Goal: Find specific page/section: Find specific page/section

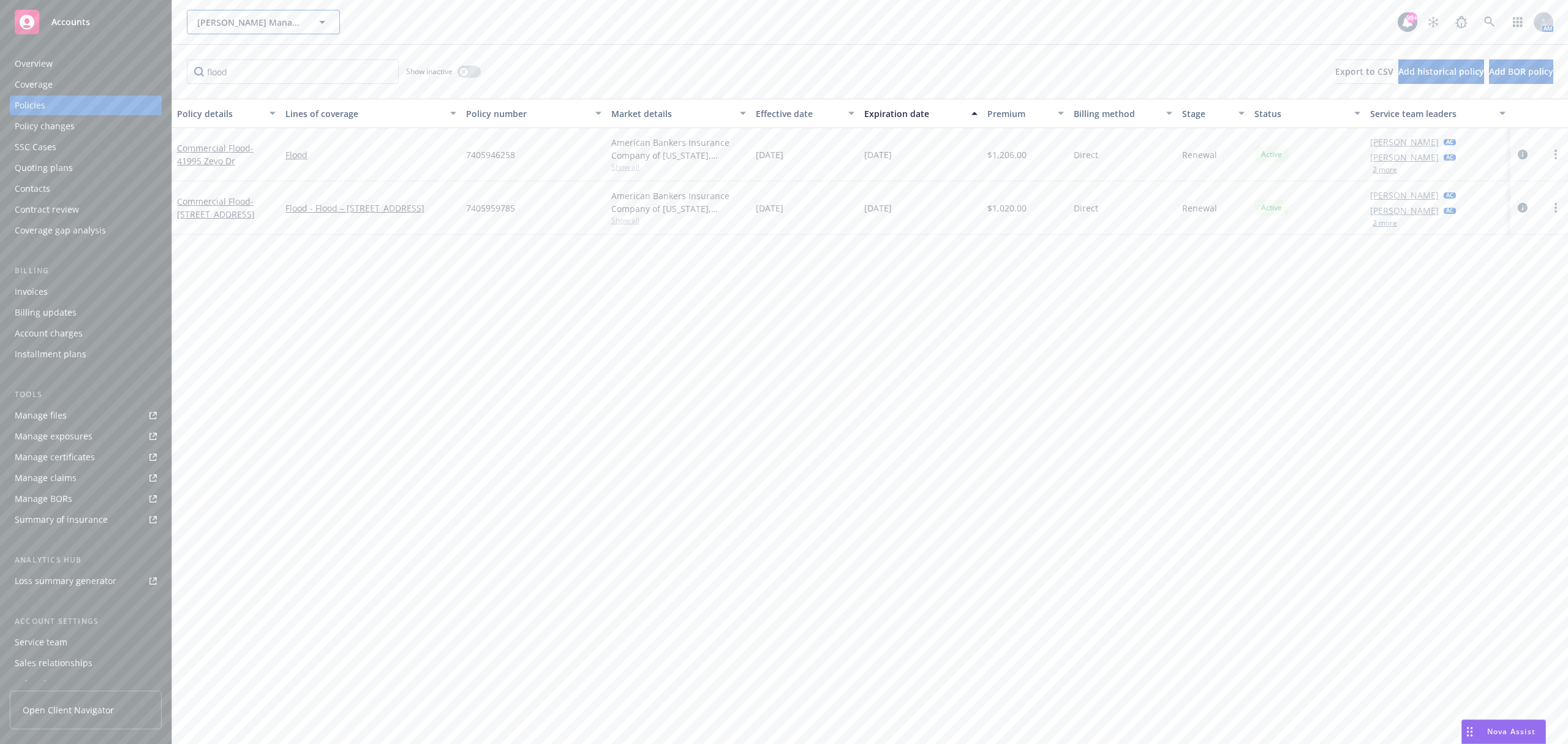
click at [260, 16] on span "[PERSON_NAME] Management Company" at bounding box center [250, 22] width 106 height 13
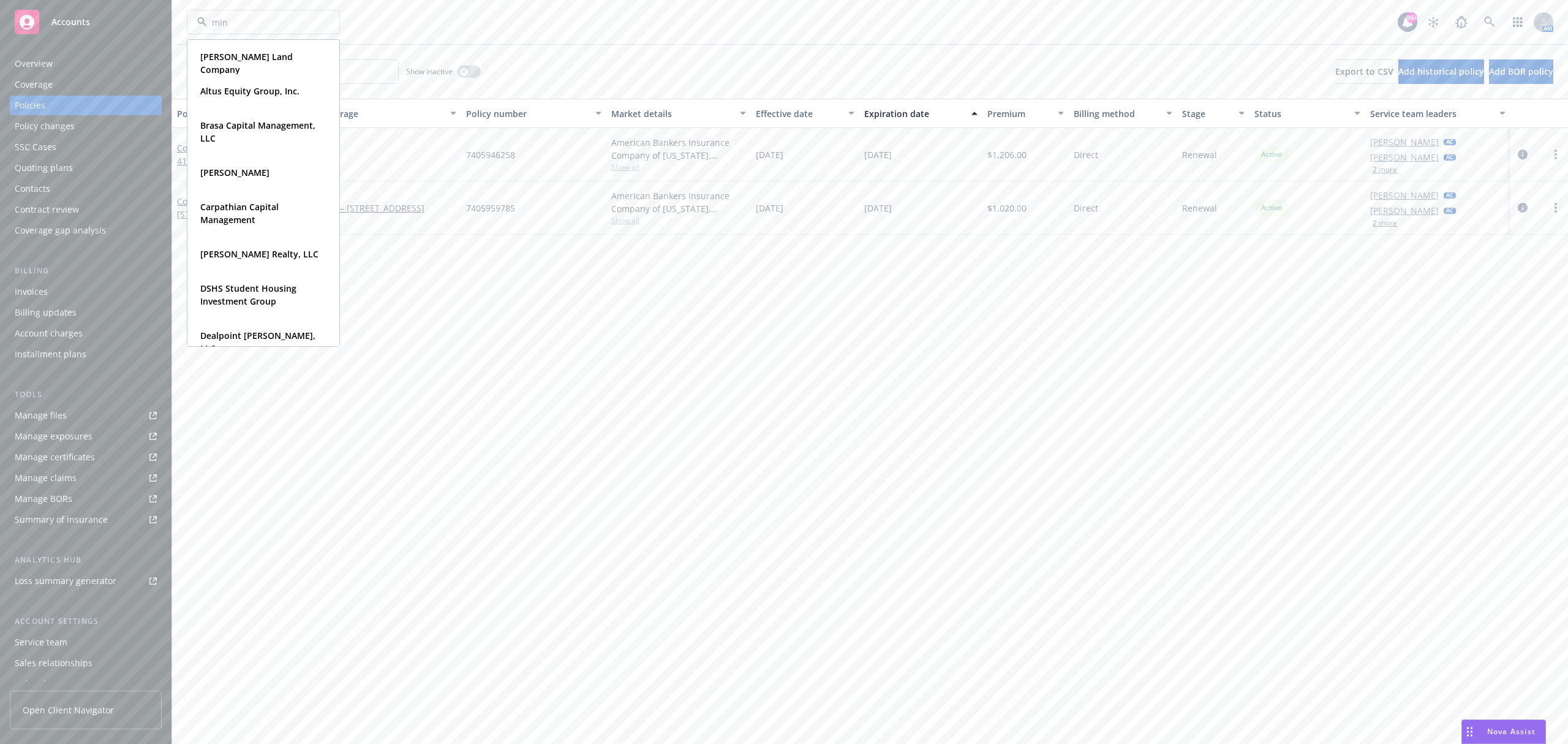
type input "mint"
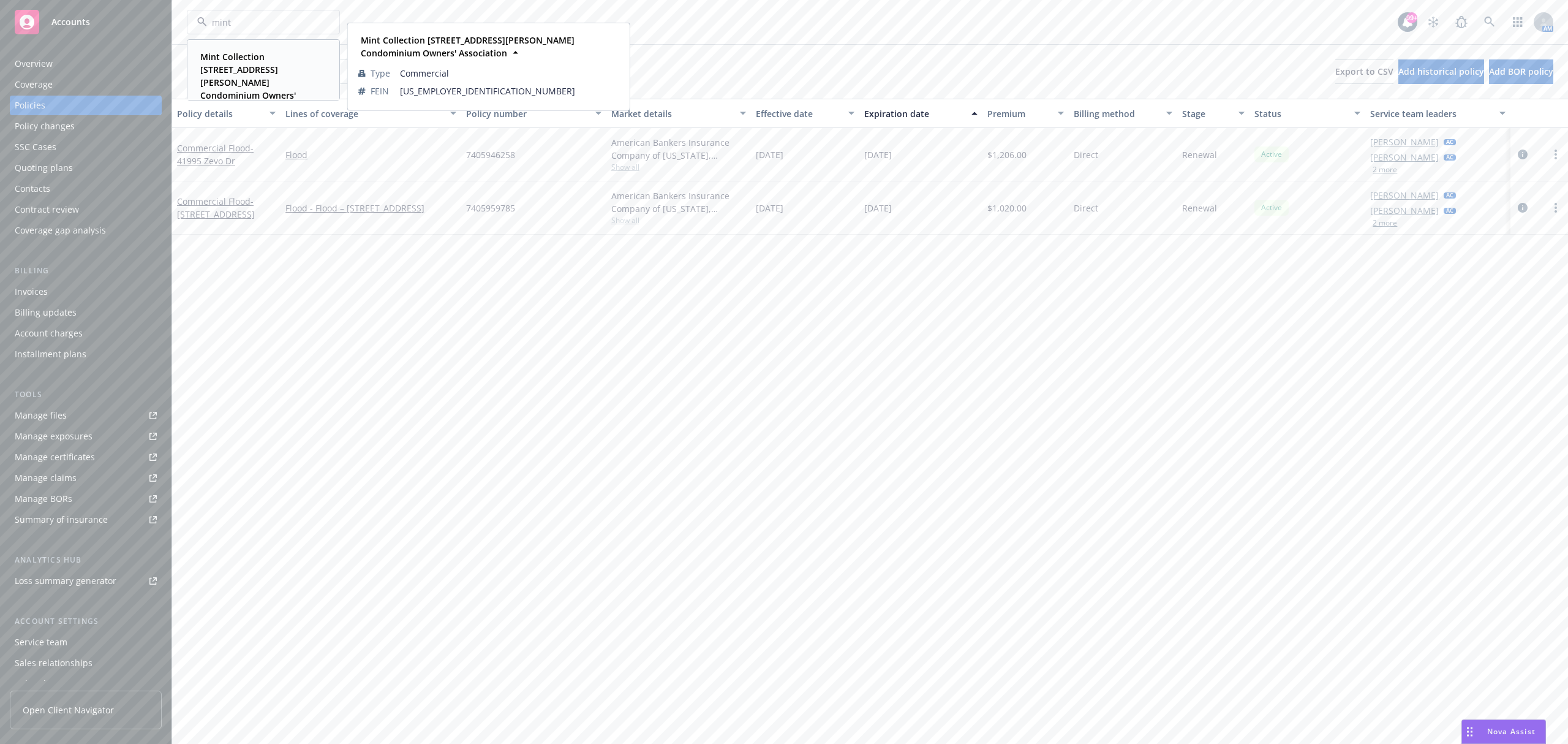
click at [252, 67] on strong "Mint Collection [STREET_ADDRESS][PERSON_NAME] Condominium Owners' Association" at bounding box center [248, 83] width 96 height 63
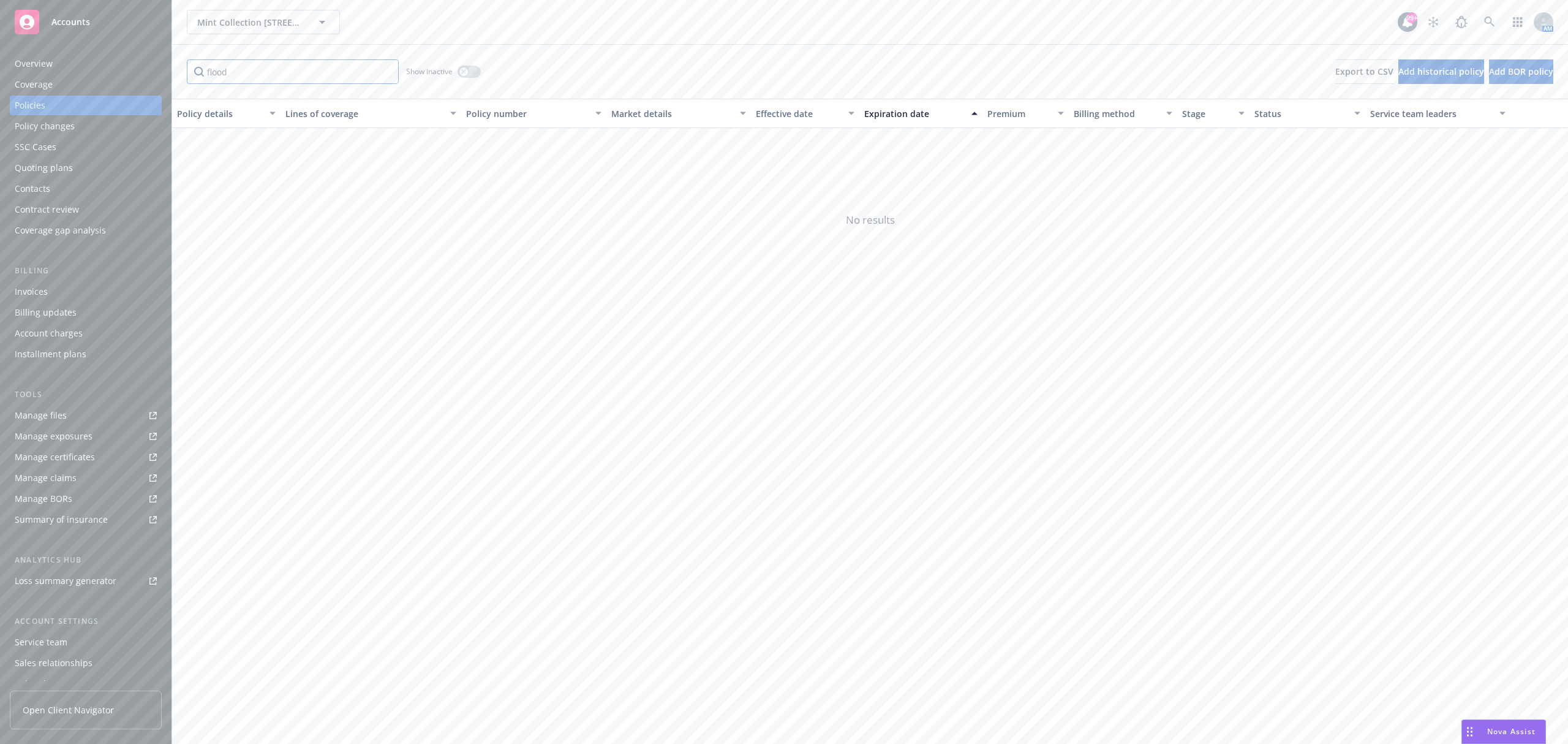
click at [244, 69] on input "flood" at bounding box center [292, 72] width 212 height 25
type input "general"
click at [221, 152] on link "General Liability" at bounding box center [210, 154] width 67 height 11
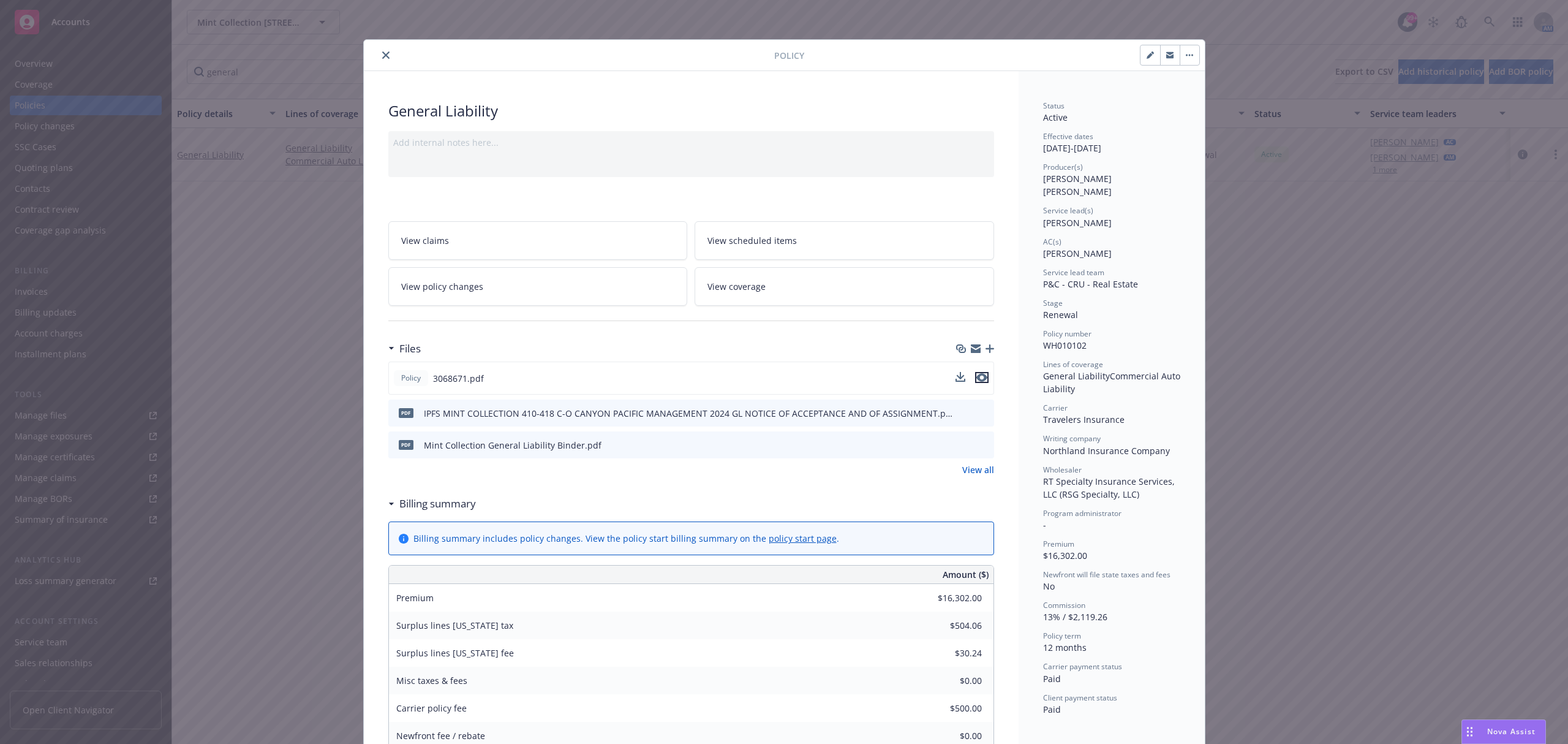
click at [976, 376] on icon "preview file" at bounding box center [981, 377] width 11 height 9
click at [383, 56] on icon "close" at bounding box center [386, 55] width 7 height 7
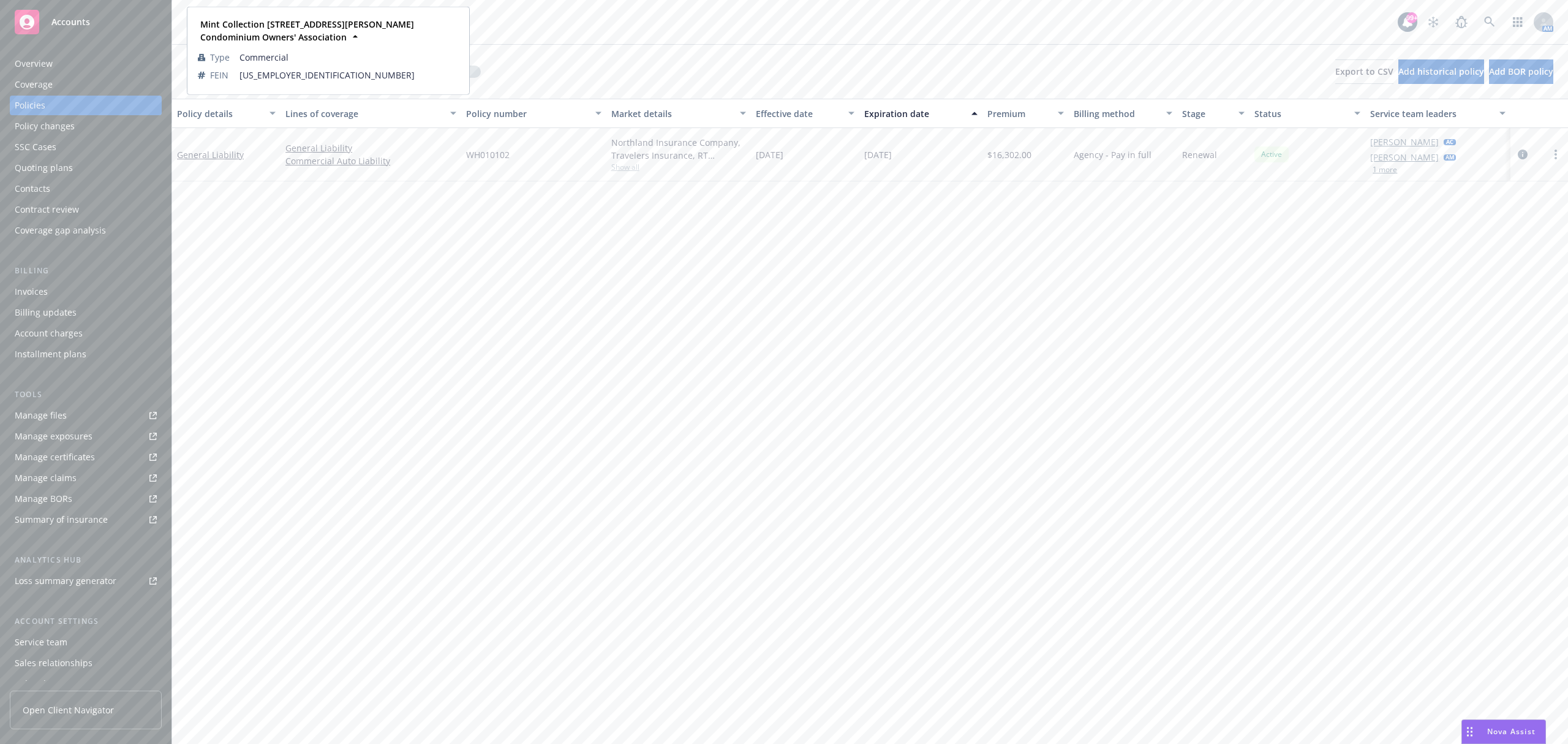
click at [244, 23] on strong "Mint Collection [STREET_ADDRESS][PERSON_NAME] Condominium Owners' Association" at bounding box center [307, 31] width 214 height 25
click at [525, 20] on div "Mint Collection [STREET_ADDRESS][PERSON_NAME] Condominium Owners' Association M…" at bounding box center [791, 22] width 1211 height 25
click at [249, 23] on span "Mint Collection [STREET_ADDRESS][PERSON_NAME] Condominium Owners' Association" at bounding box center [250, 22] width 106 height 13
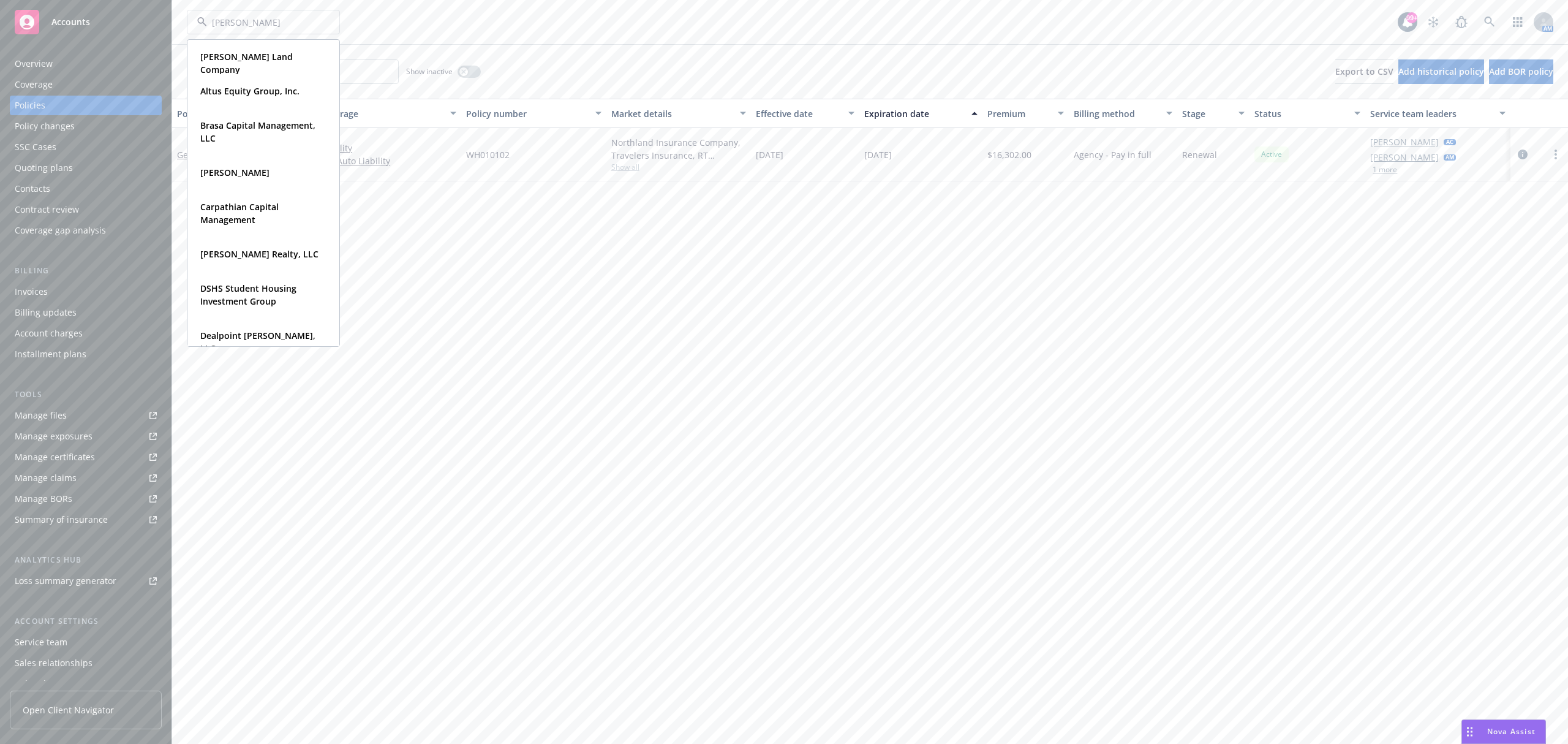
type input "pagaya"
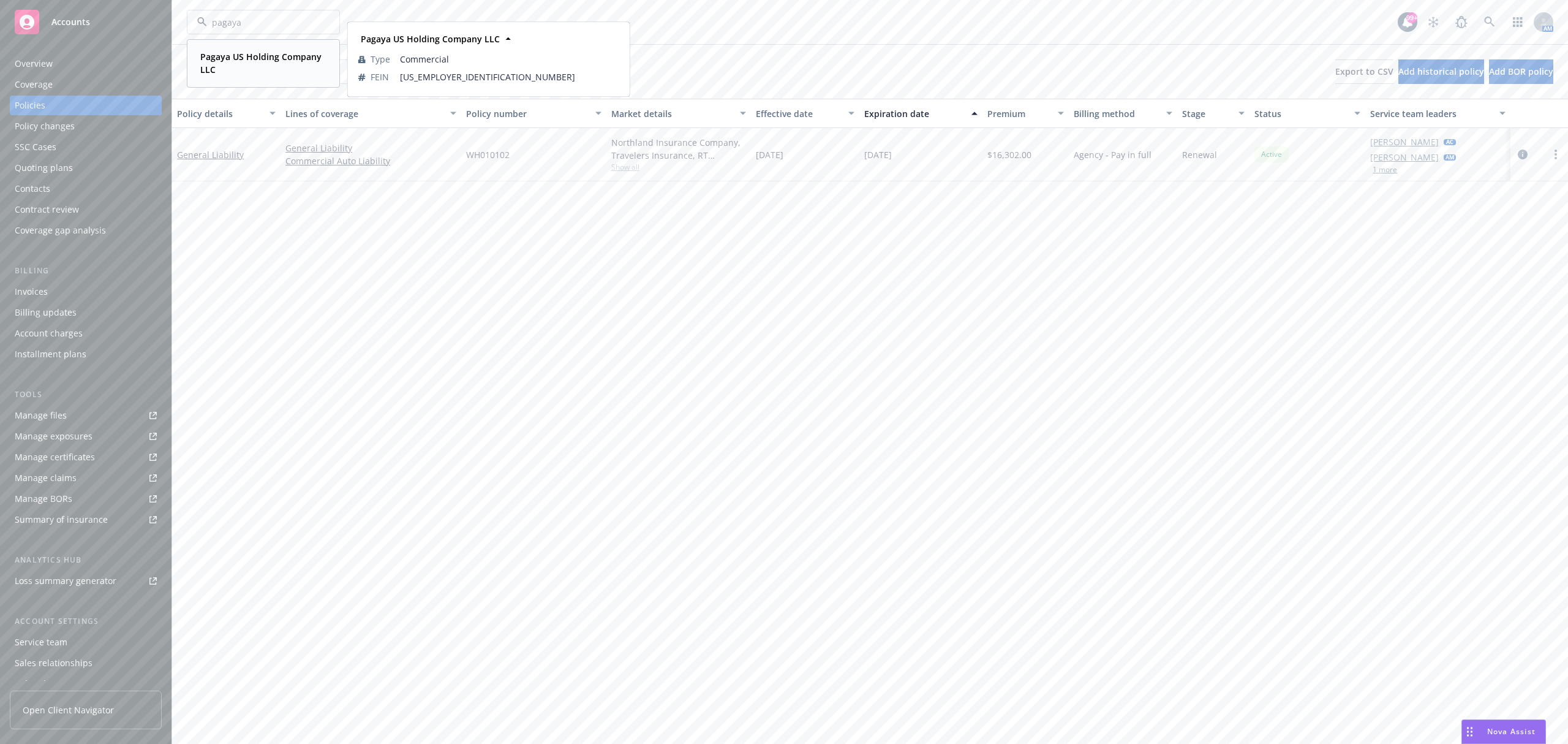
click at [267, 64] on span "Pagaya US Holding Company LLC" at bounding box center [262, 62] width 124 height 26
click at [114, 294] on div "Invoices" at bounding box center [86, 291] width 142 height 19
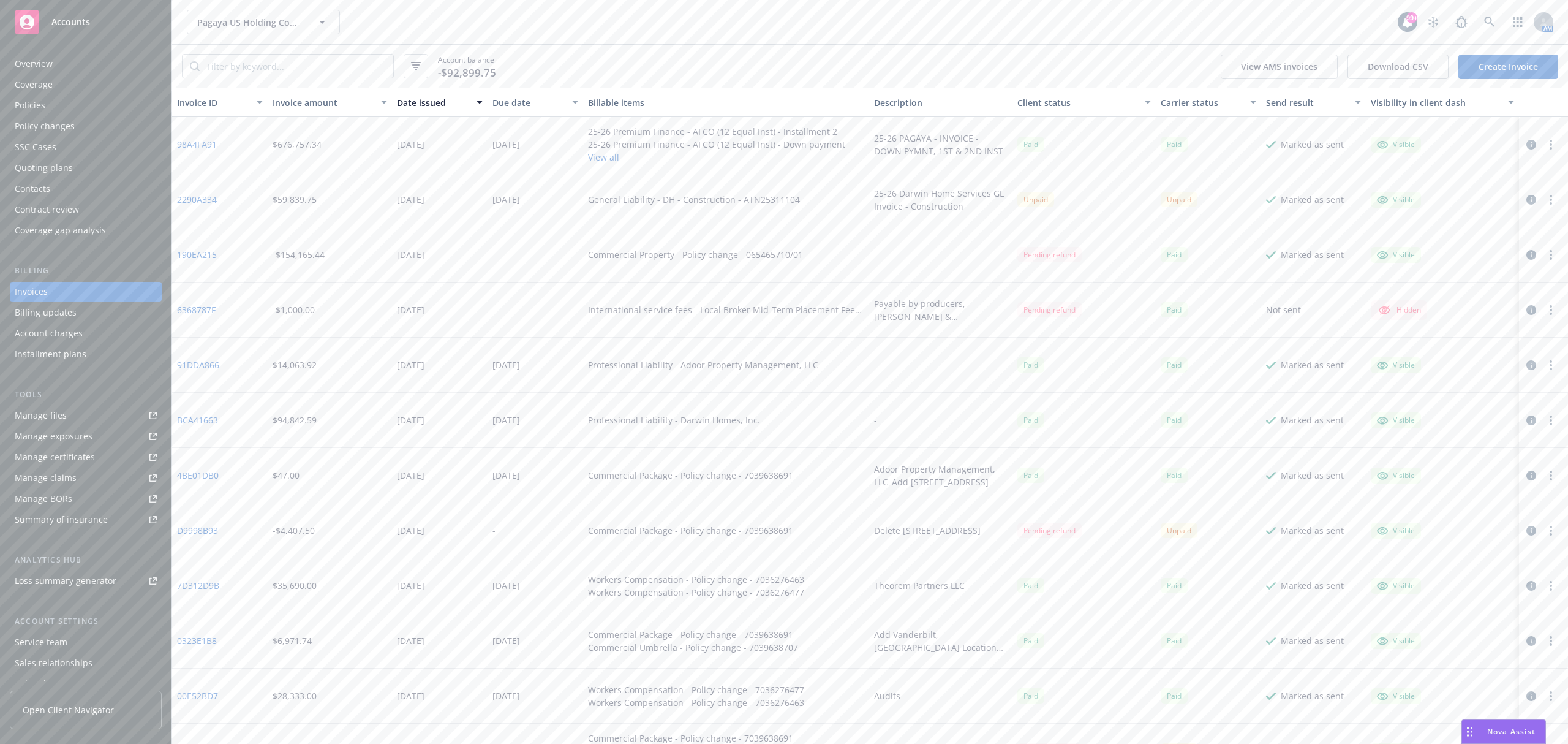
click at [190, 255] on link "190EA215" at bounding box center [196, 254] width 40 height 13
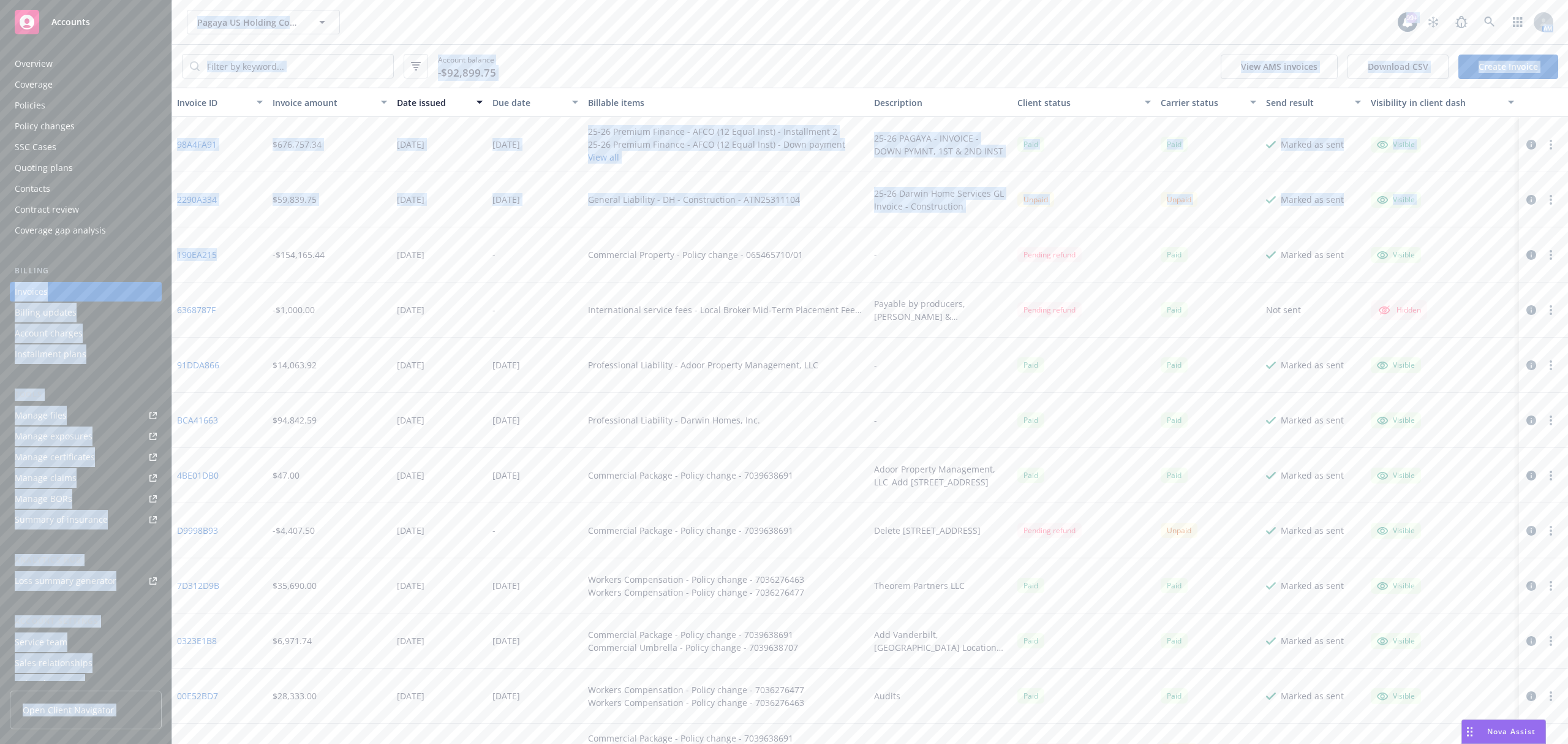
drag, startPoint x: 227, startPoint y: 255, endPoint x: 172, endPoint y: 252, distance: 55.1
click at [169, 253] on div "Accounts Overview Coverage Policies Policy changes SSC Cases Quoting plans Cont…" at bounding box center [784, 372] width 1568 height 744
click at [231, 250] on div "190EA215" at bounding box center [220, 254] width 96 height 55
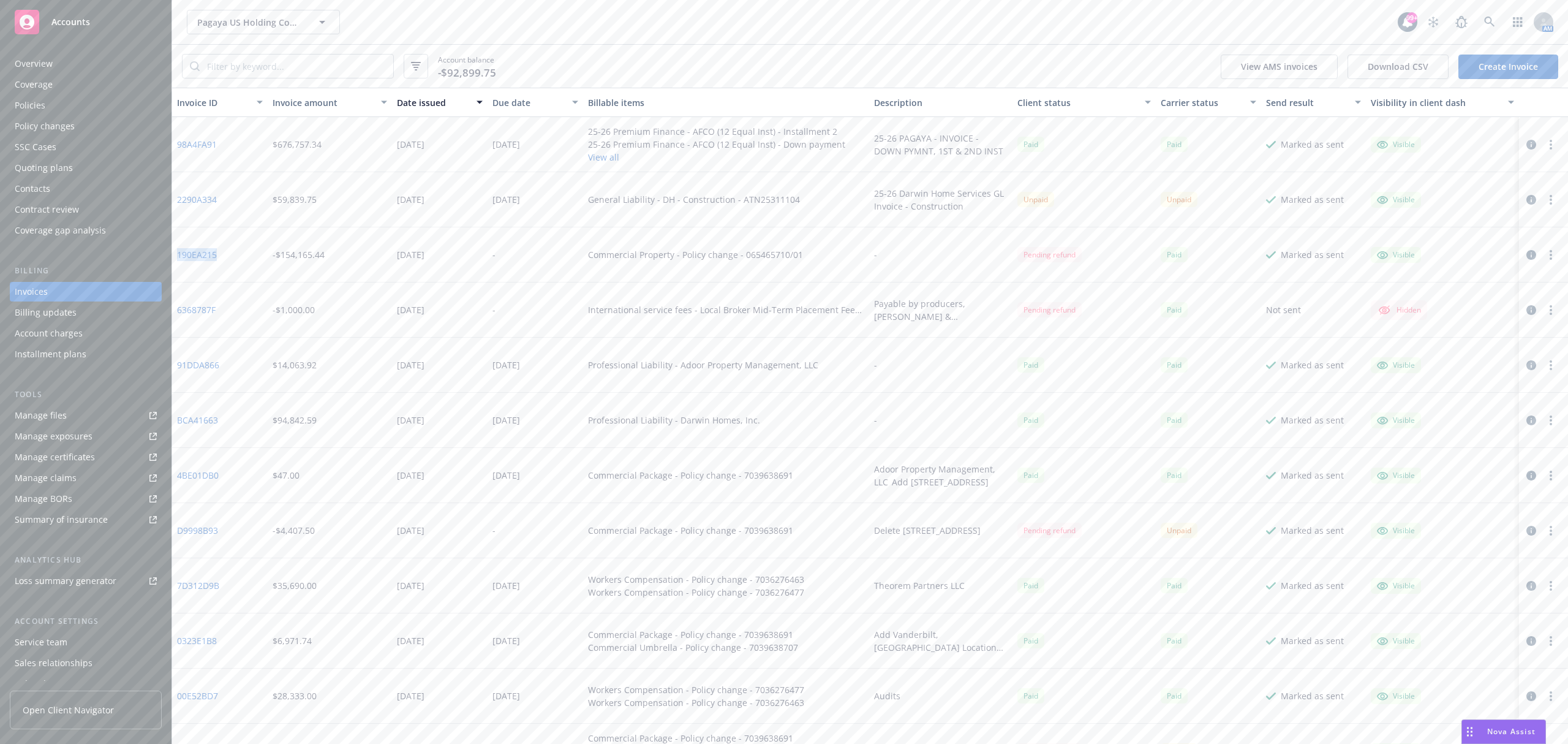
drag, startPoint x: 223, startPoint y: 256, endPoint x: 178, endPoint y: 253, distance: 45.1
click at [178, 253] on div "190EA215" at bounding box center [220, 254] width 96 height 55
copy link "190EA215"
